Goal: Information Seeking & Learning: Check status

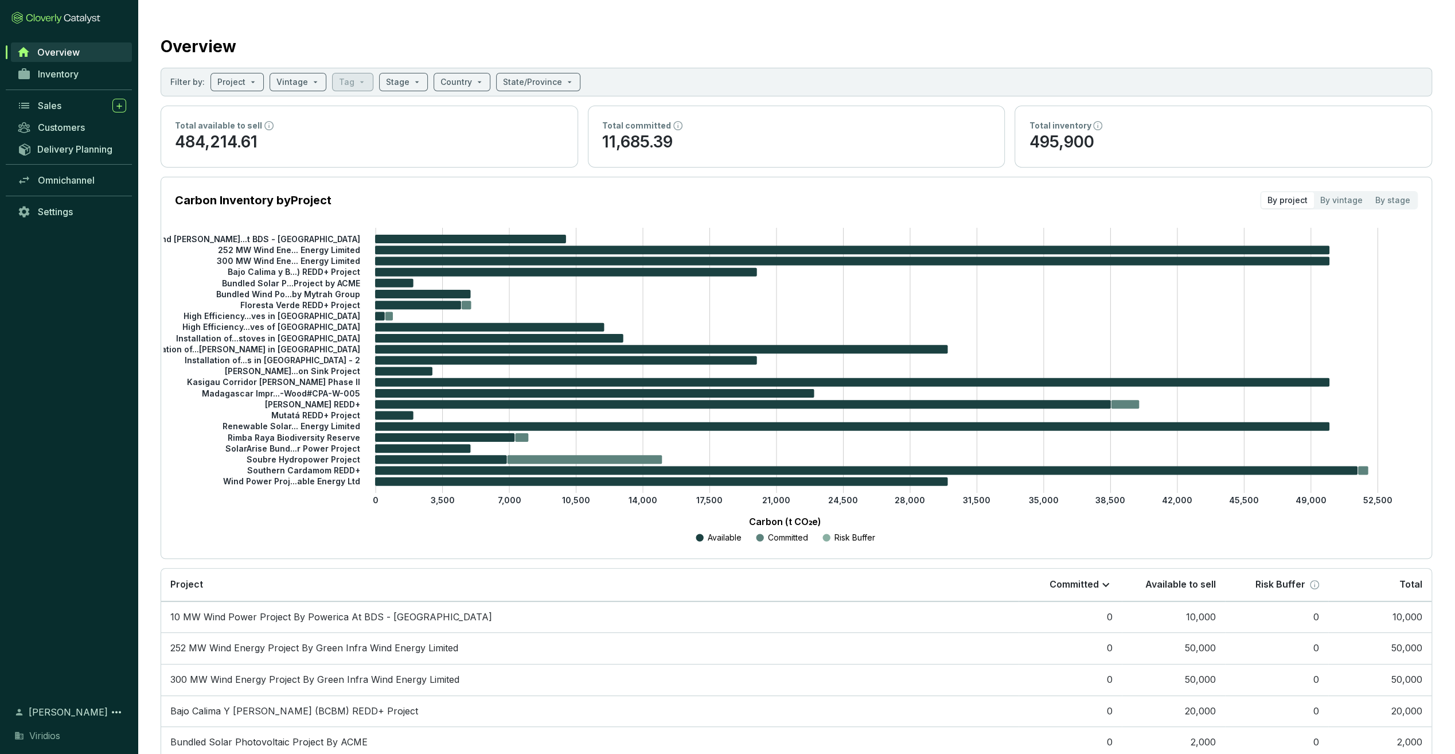
click at [65, 103] on div "Sales" at bounding box center [82, 106] width 88 height 14
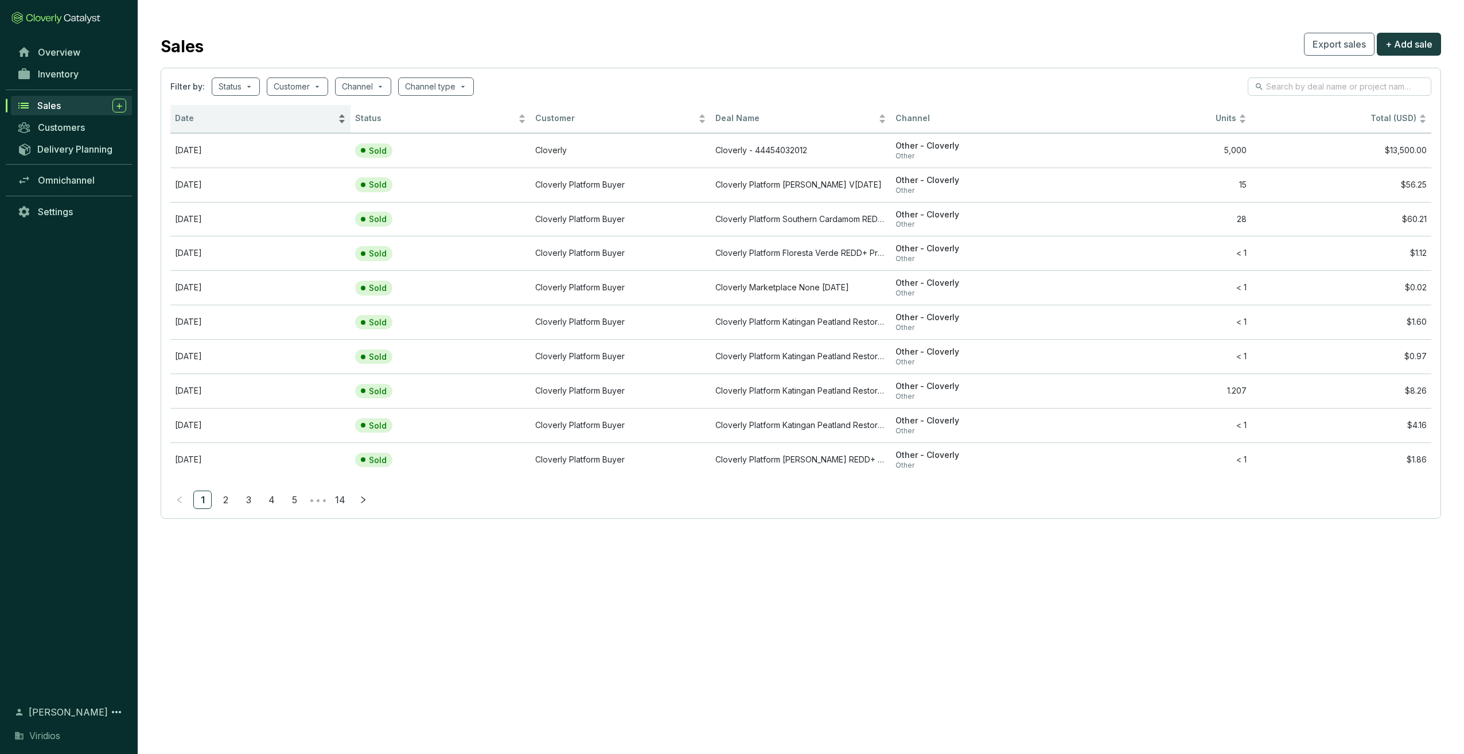
click at [212, 123] on span "Date" at bounding box center [255, 118] width 161 height 11
click at [729, 152] on td "Cloverly - 44454032012" at bounding box center [801, 150] width 180 height 34
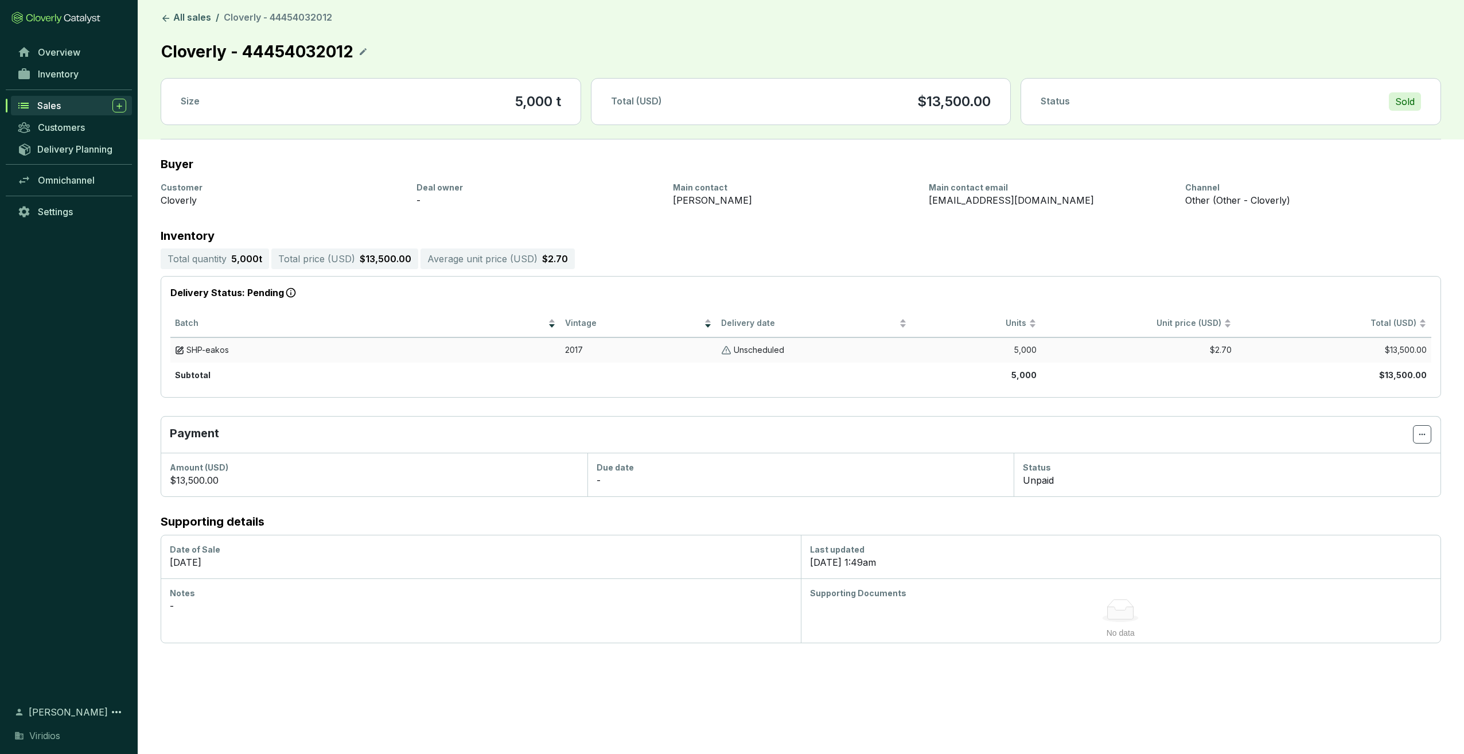
click at [204, 349] on span "SHP-eakos" at bounding box center [207, 350] width 42 height 11
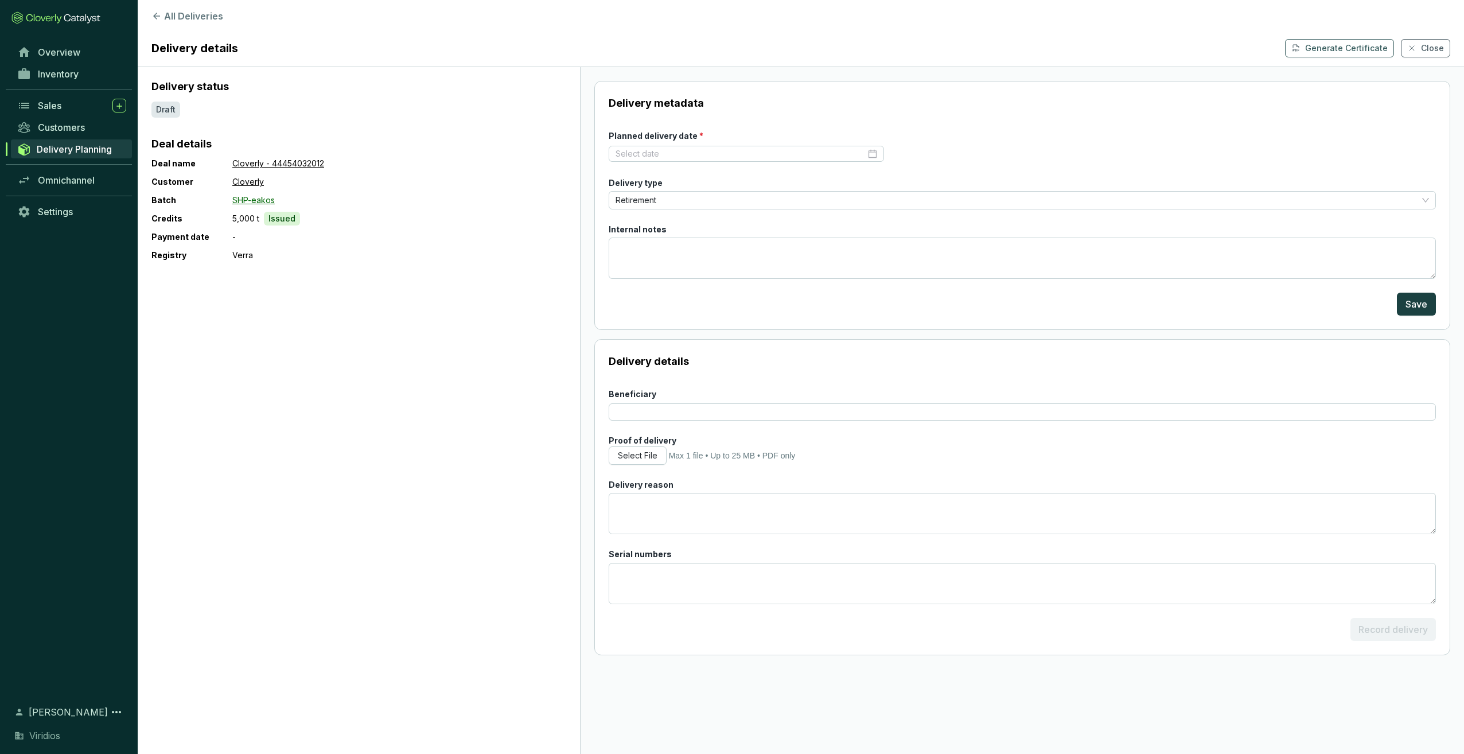
click at [249, 201] on link "SHP-eakos" at bounding box center [253, 200] width 42 height 14
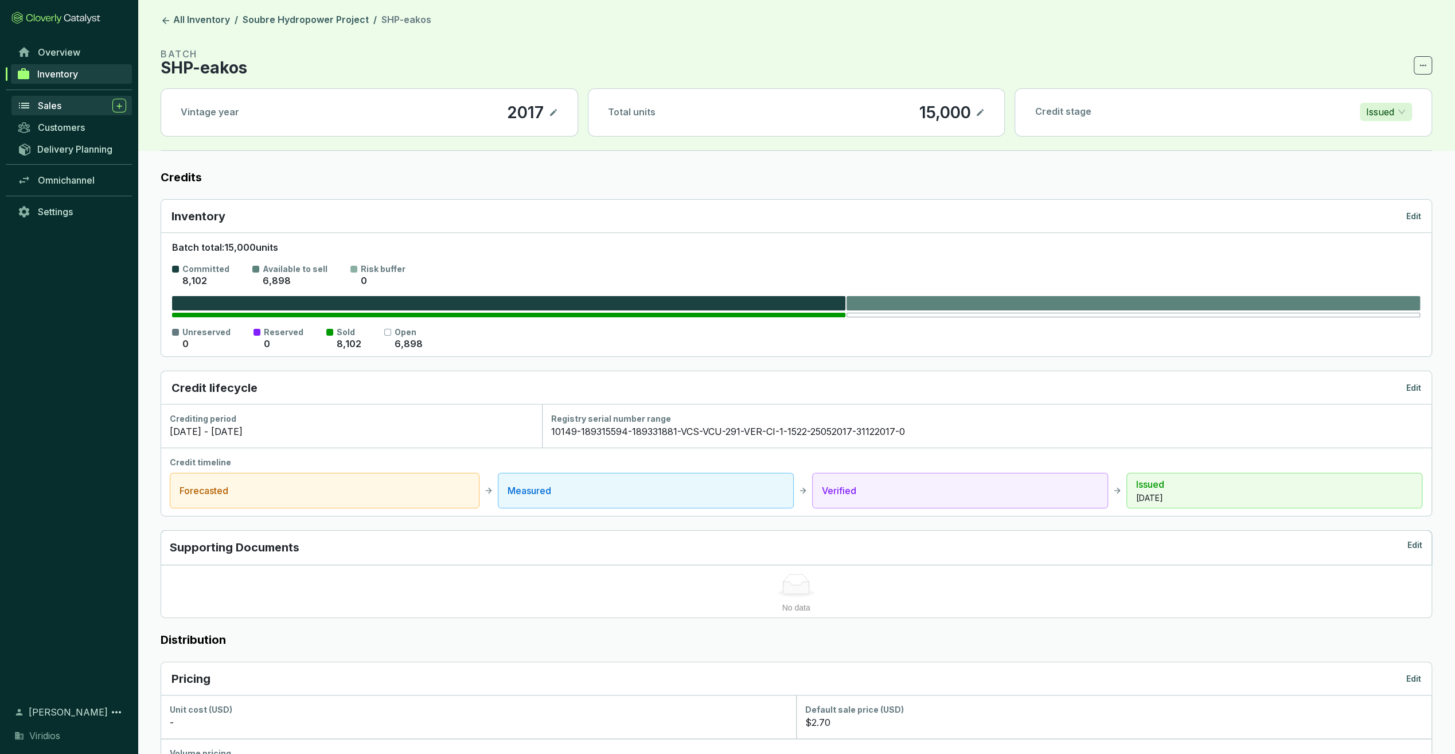
click at [53, 101] on span "Sales" at bounding box center [50, 105] width 24 height 11
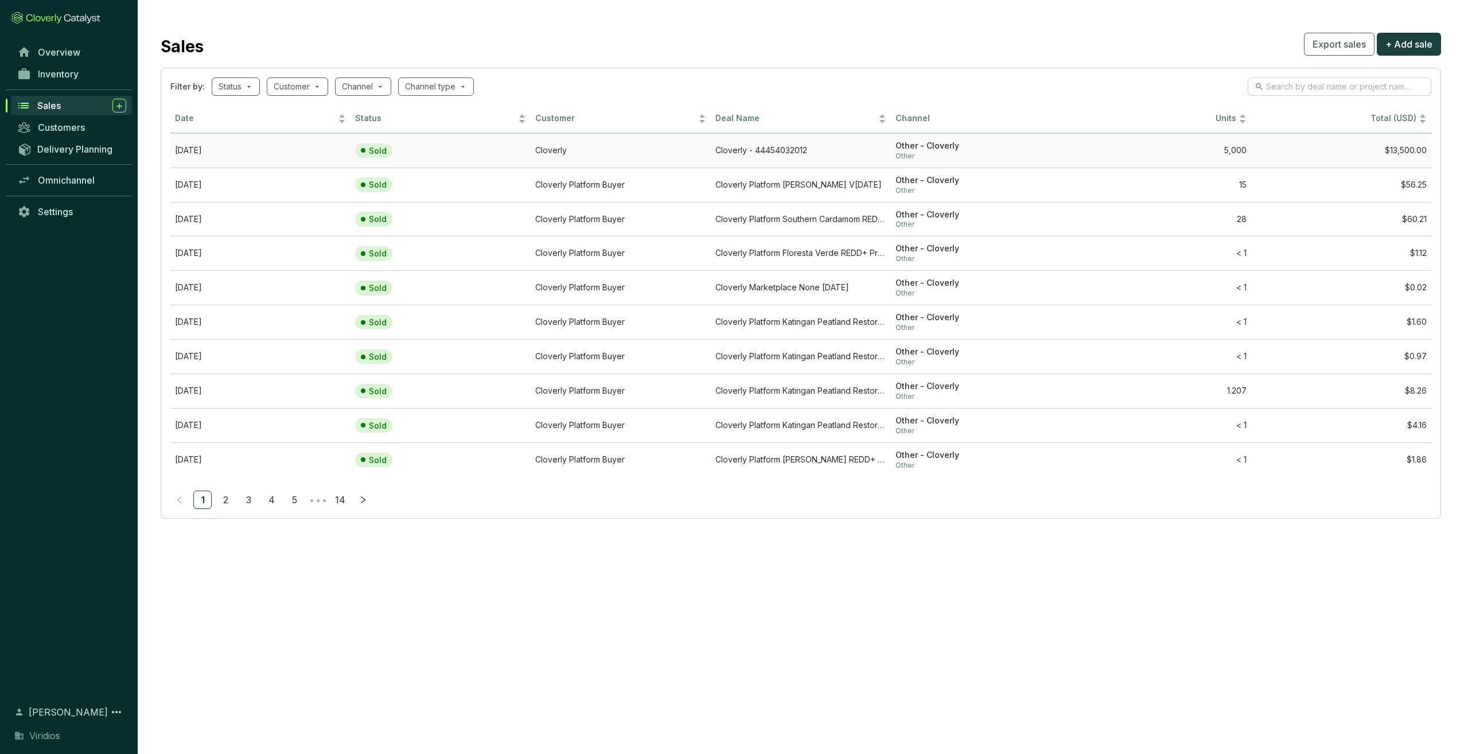
click at [254, 147] on td "[DATE]" at bounding box center [260, 150] width 180 height 34
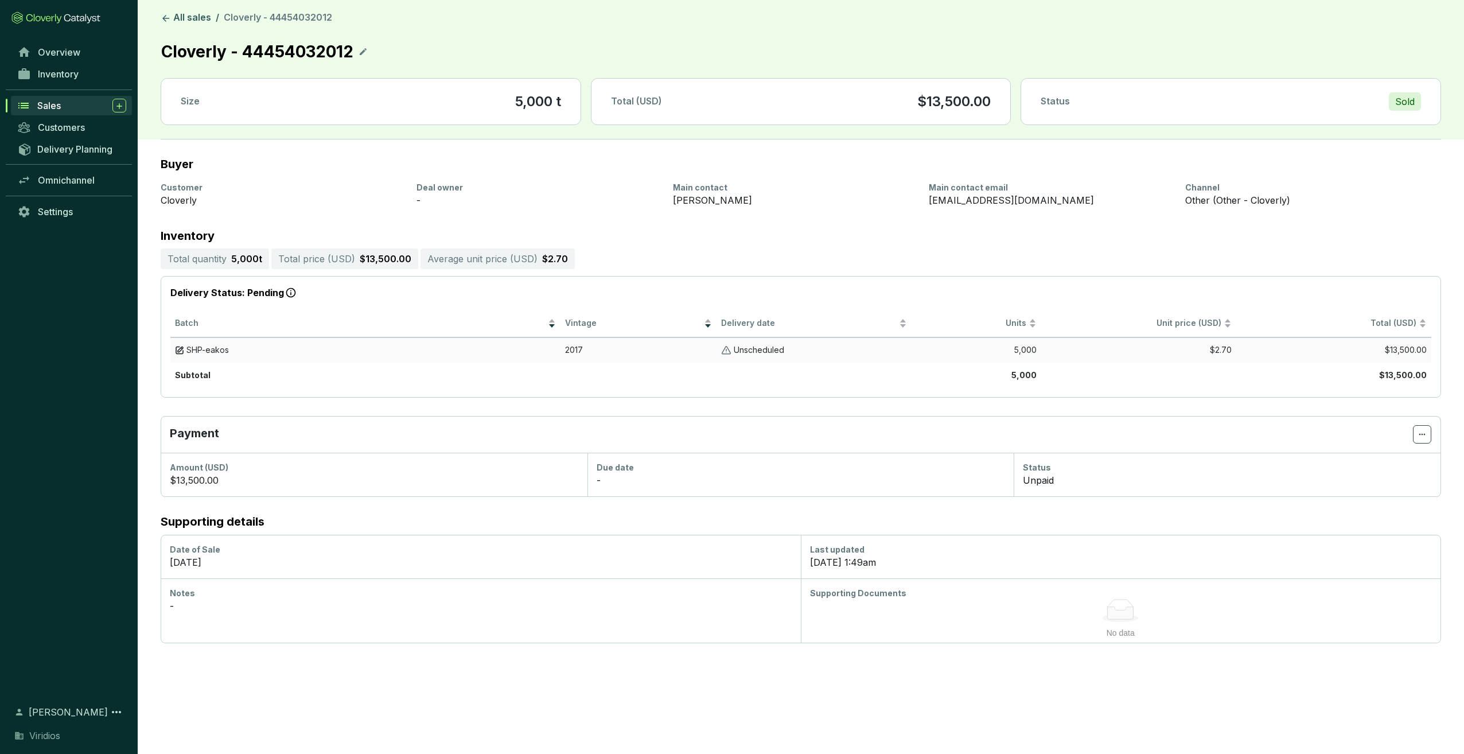
click at [197, 348] on span "SHP-eakos" at bounding box center [207, 350] width 42 height 11
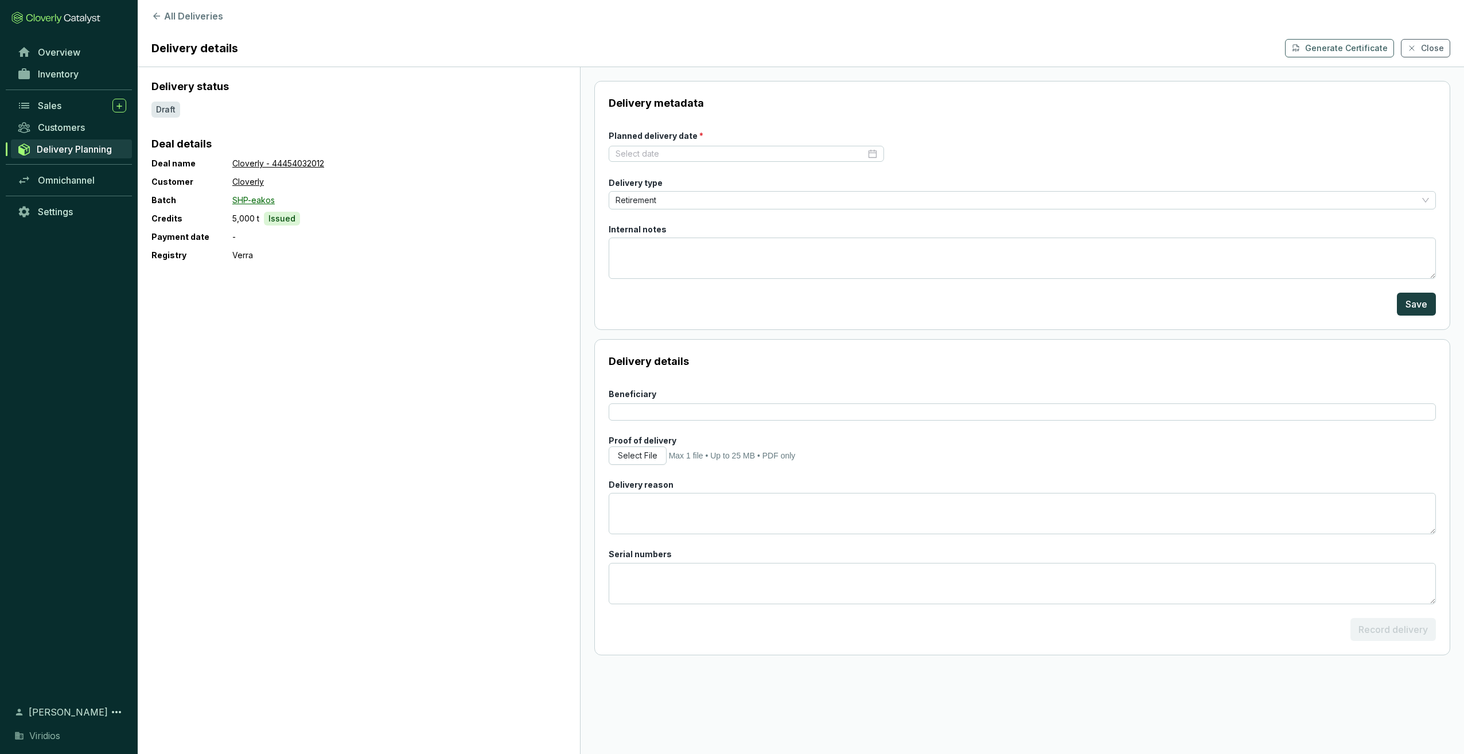
click at [251, 195] on link "SHP-eakos" at bounding box center [253, 200] width 42 height 14
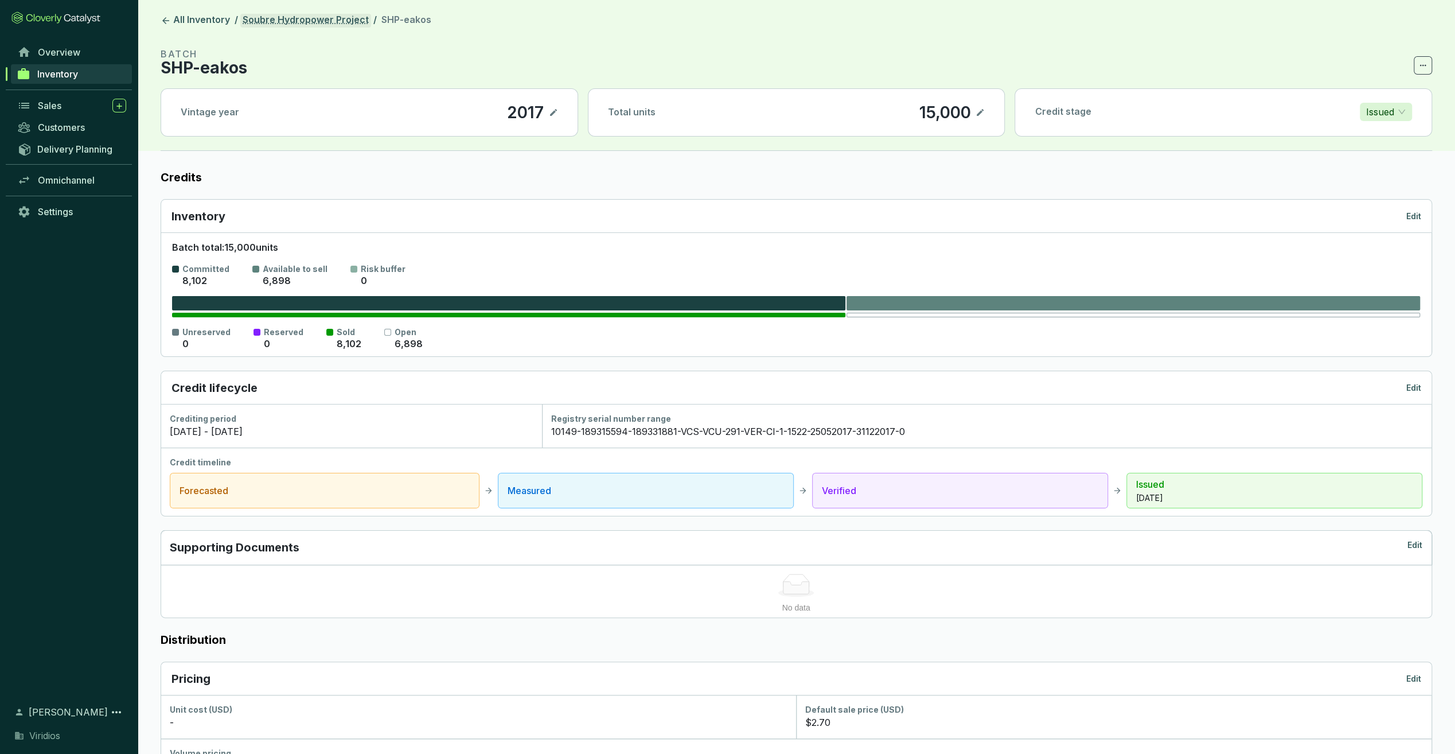
click at [266, 20] on link "Soubre Hydropower Project" at bounding box center [305, 21] width 131 height 14
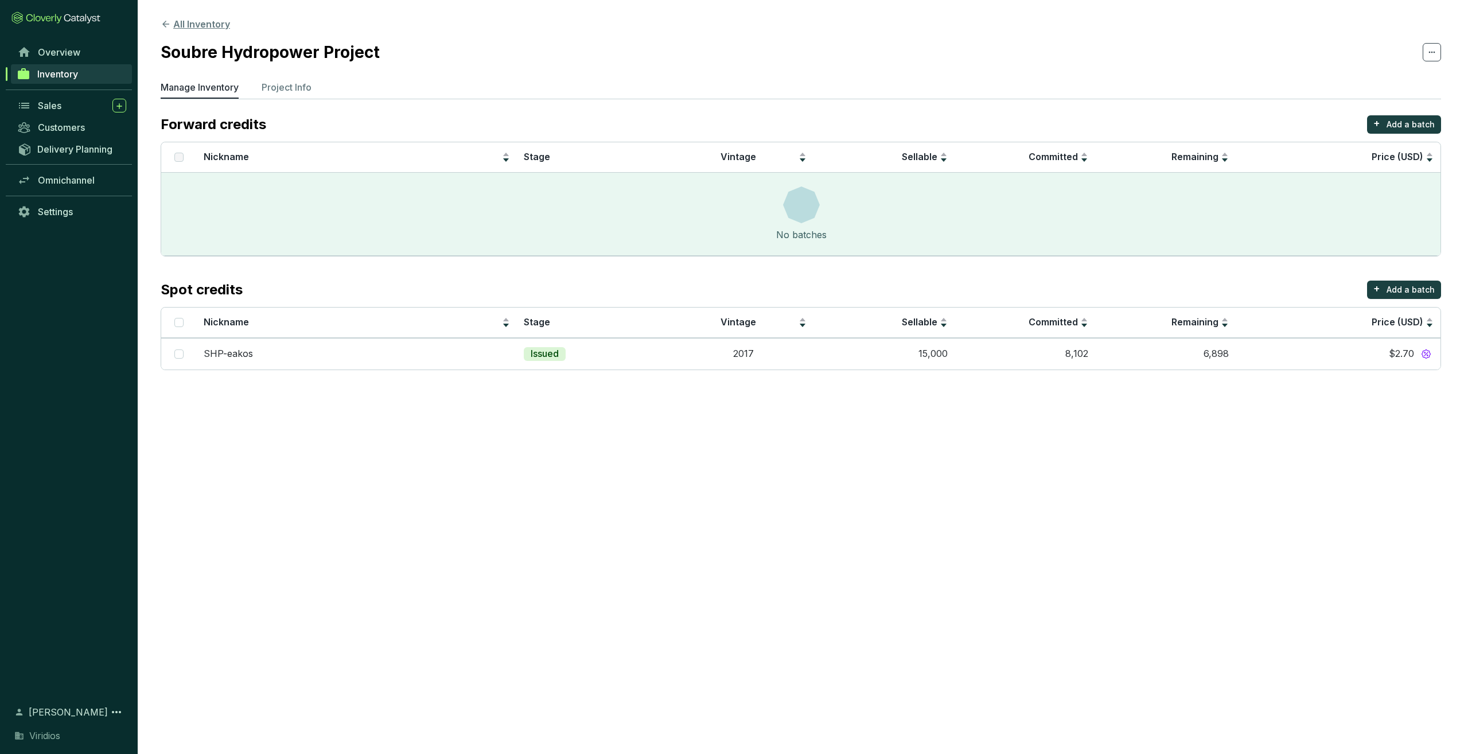
click at [186, 20] on button "All Inventory" at bounding box center [195, 24] width 69 height 14
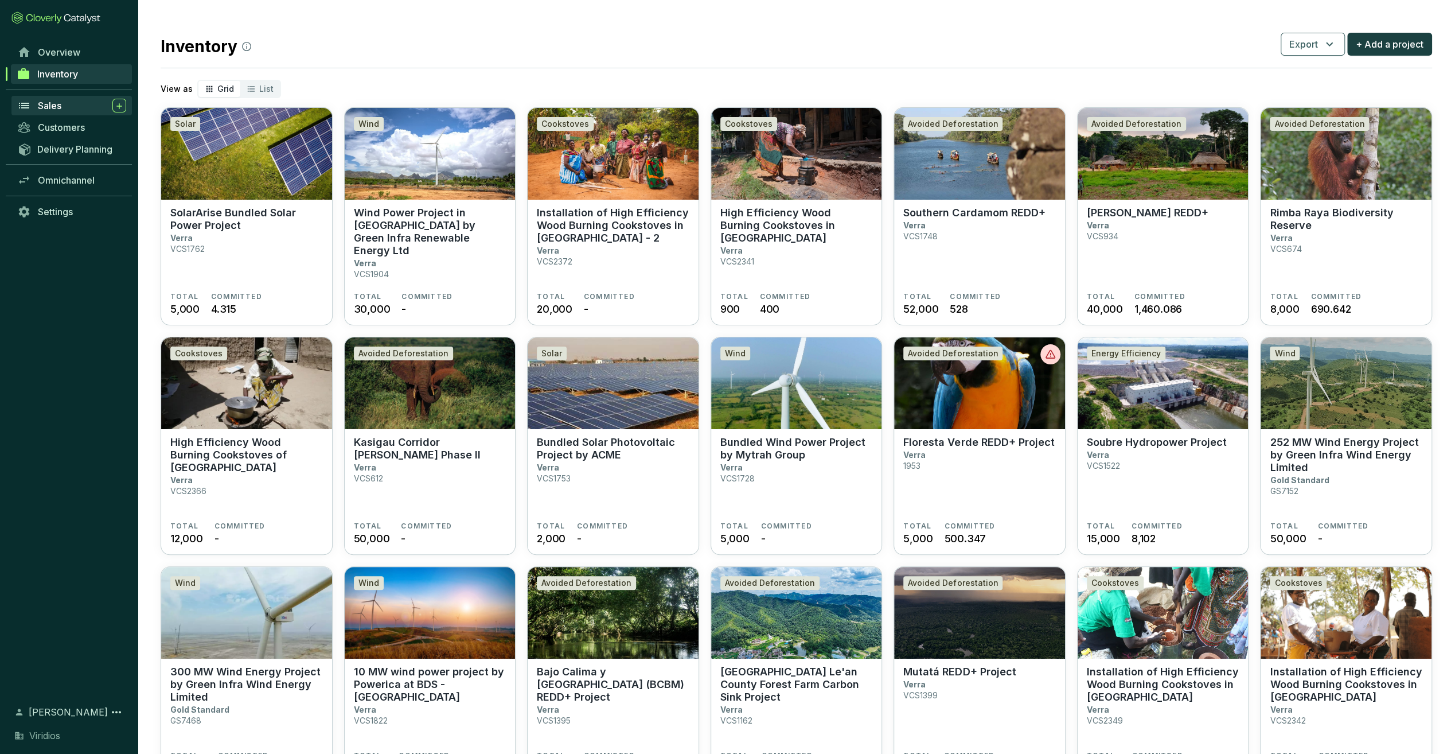
click at [69, 113] on link "Sales" at bounding box center [71, 106] width 120 height 20
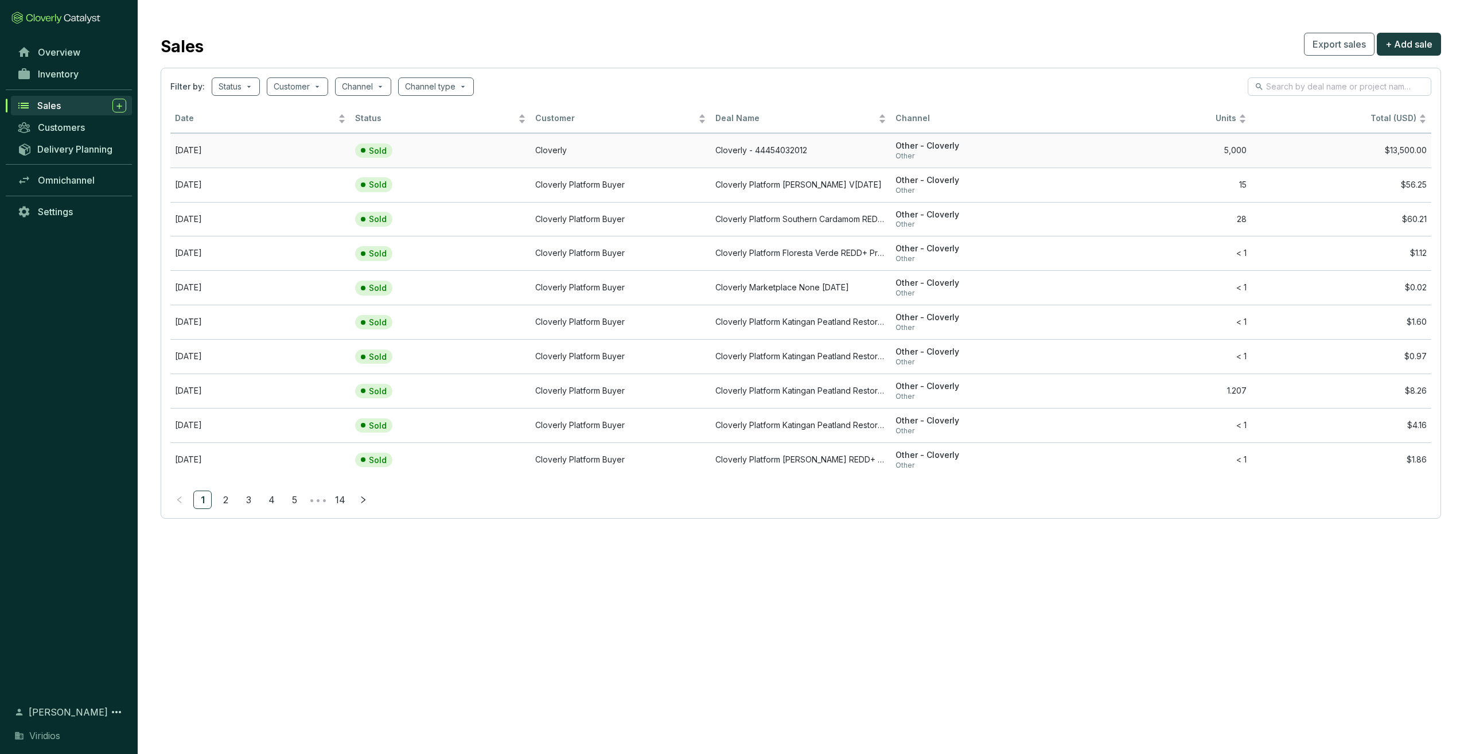
click at [224, 142] on td "[DATE]" at bounding box center [260, 150] width 180 height 34
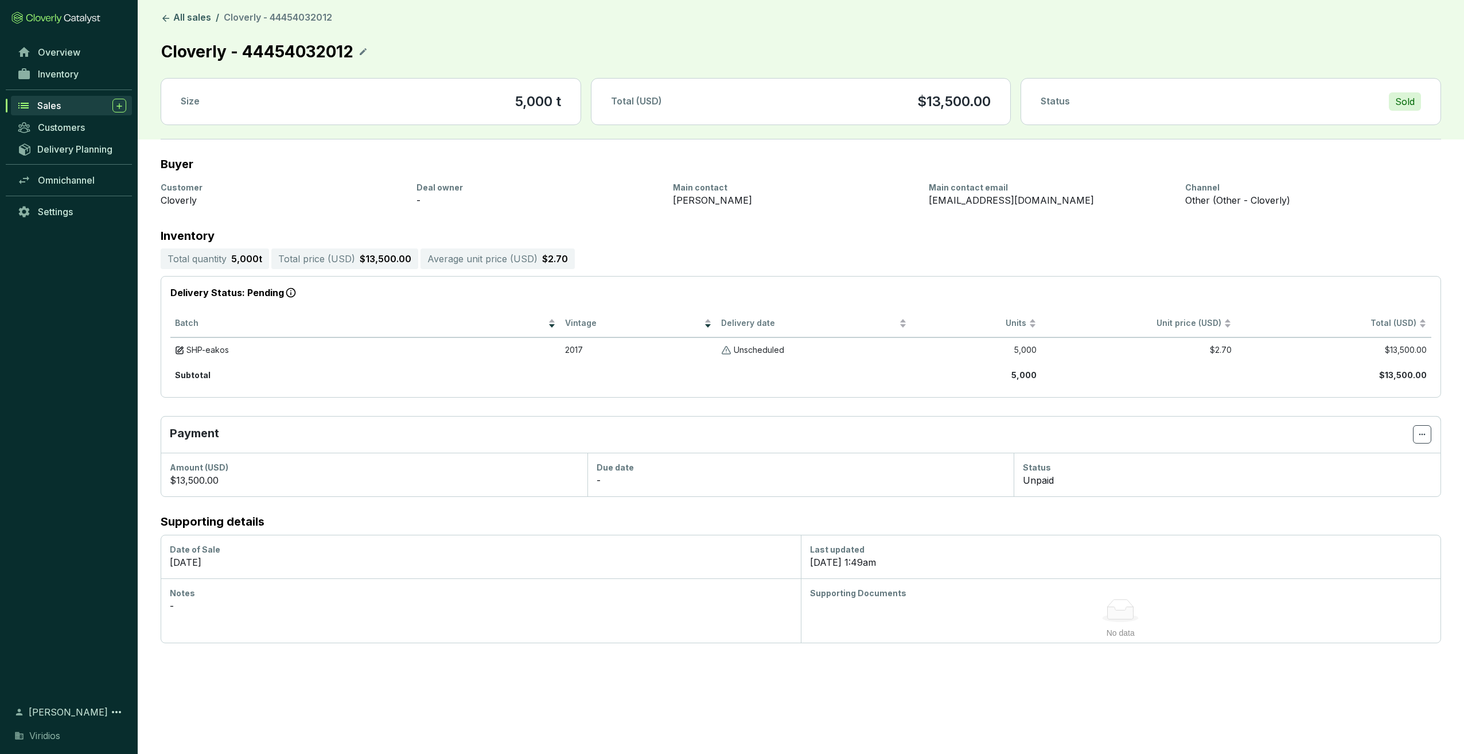
click at [76, 95] on div "Sales" at bounding box center [69, 106] width 138 height 22
click at [70, 104] on div "Sales" at bounding box center [81, 106] width 89 height 14
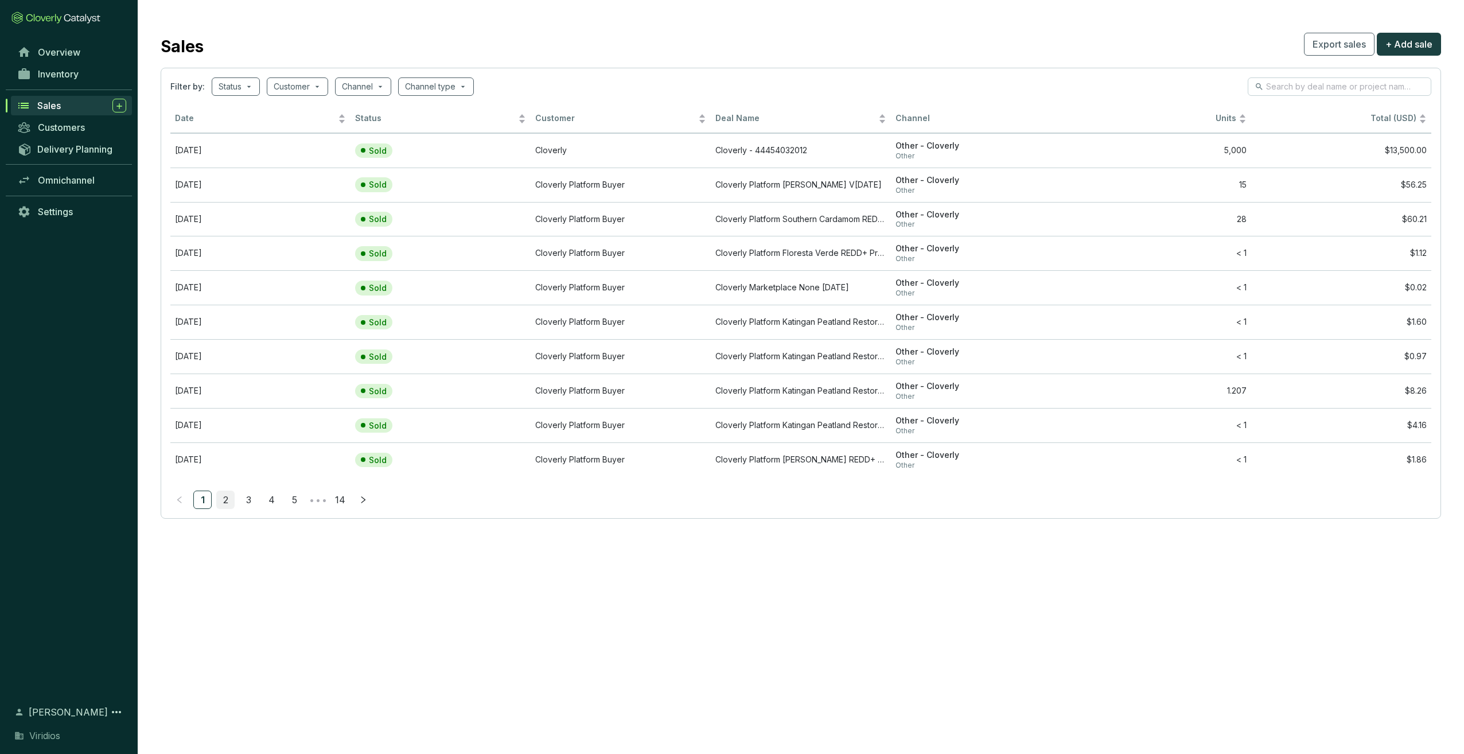
click at [229, 495] on link "2" at bounding box center [225, 499] width 17 height 17
click at [252, 499] on link "3" at bounding box center [248, 499] width 17 height 17
click at [272, 498] on link "4" at bounding box center [271, 499] width 17 height 17
click at [294, 498] on link "5" at bounding box center [294, 499] width 17 height 17
click at [317, 499] on link "6" at bounding box center [317, 499] width 17 height 17
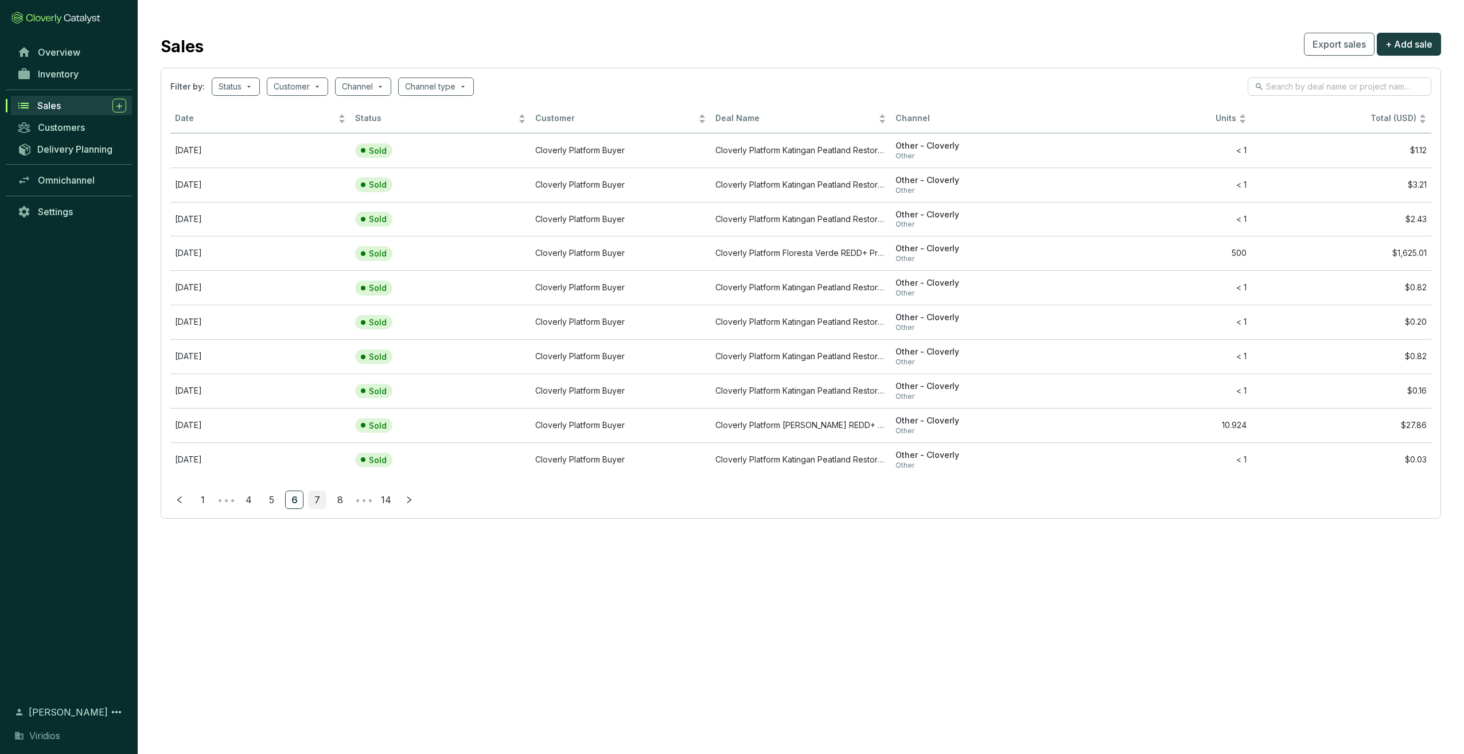
click at [317, 501] on link "7" at bounding box center [317, 499] width 17 height 17
click at [202, 499] on link "1" at bounding box center [202, 499] width 17 height 17
